Goal: Task Accomplishment & Management: Use online tool/utility

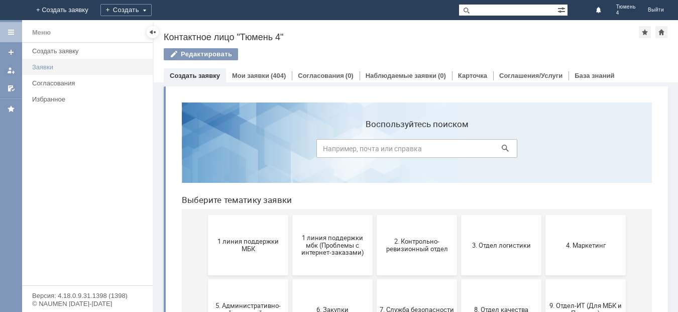
click at [46, 66] on div "Заявки" at bounding box center [89, 67] width 115 height 8
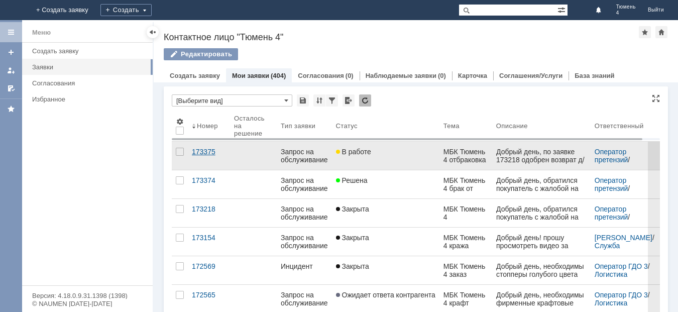
click at [203, 150] on div "173375" at bounding box center [209, 152] width 34 height 8
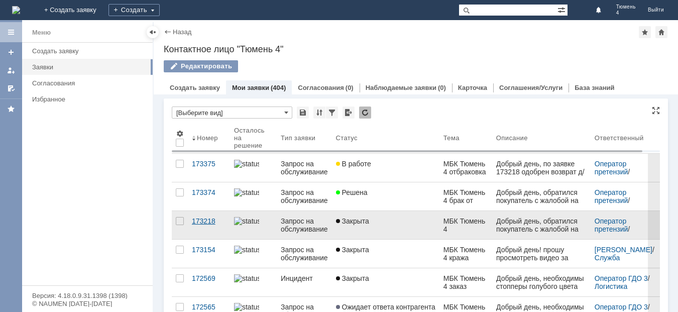
click at [204, 221] on div "173218" at bounding box center [209, 221] width 34 height 8
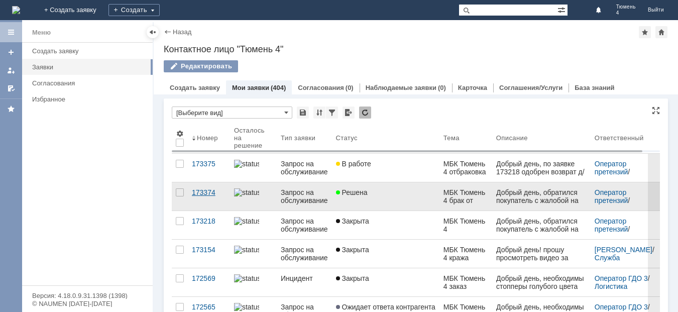
click at [200, 190] on div "173374" at bounding box center [209, 192] width 34 height 8
